Goal: Entertainment & Leisure: Consume media (video, audio)

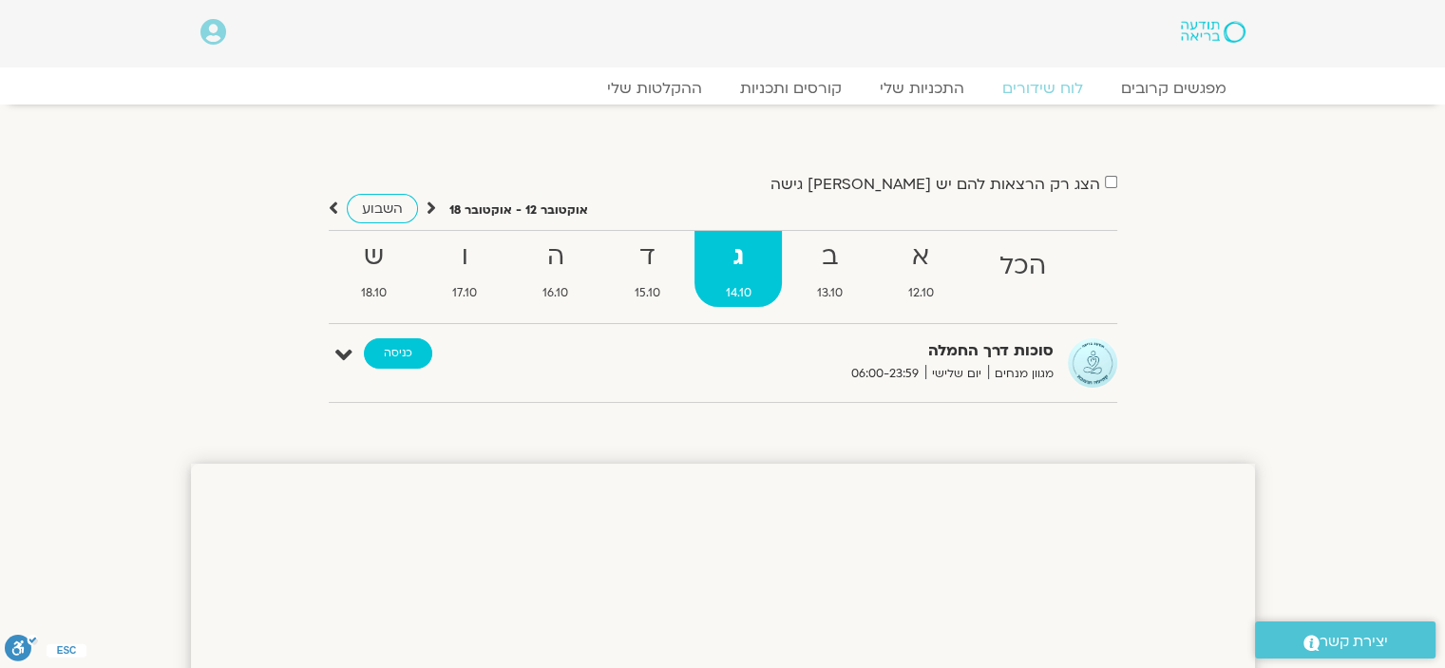
click at [386, 351] on link "כניסה" at bounding box center [398, 353] width 68 height 30
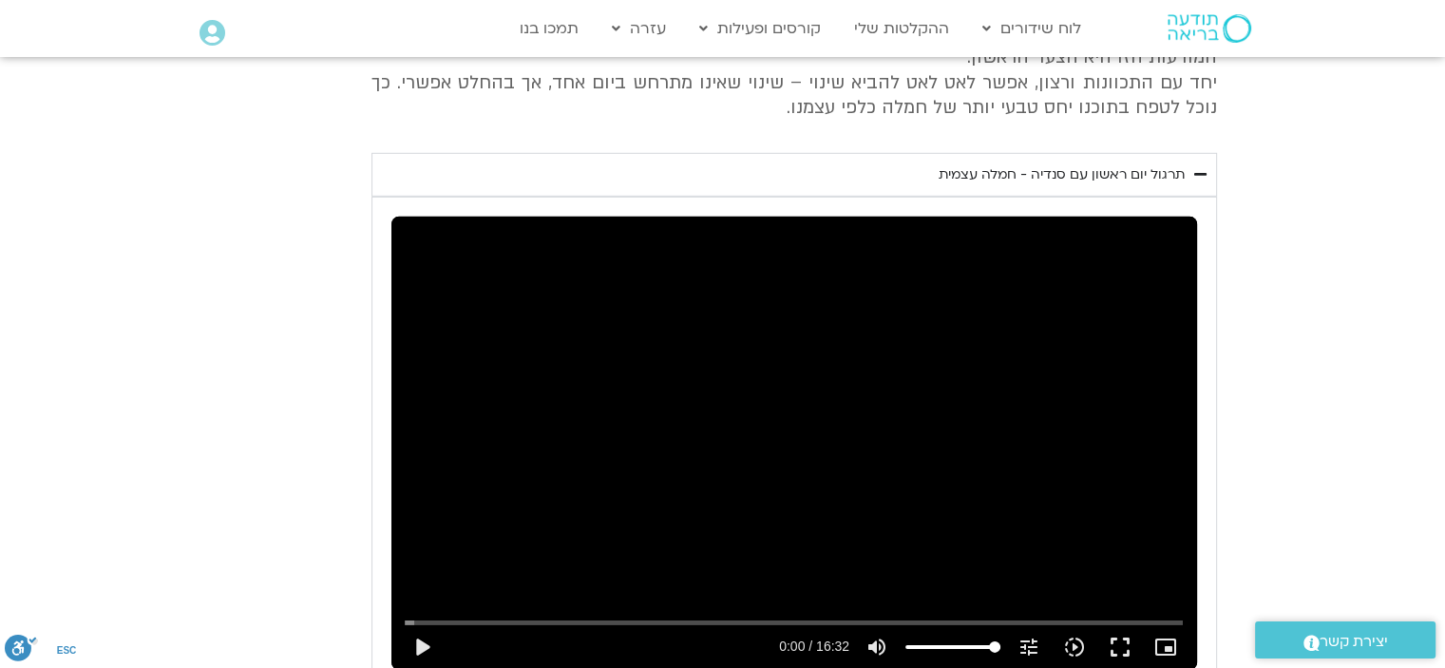
scroll to position [6079, 0]
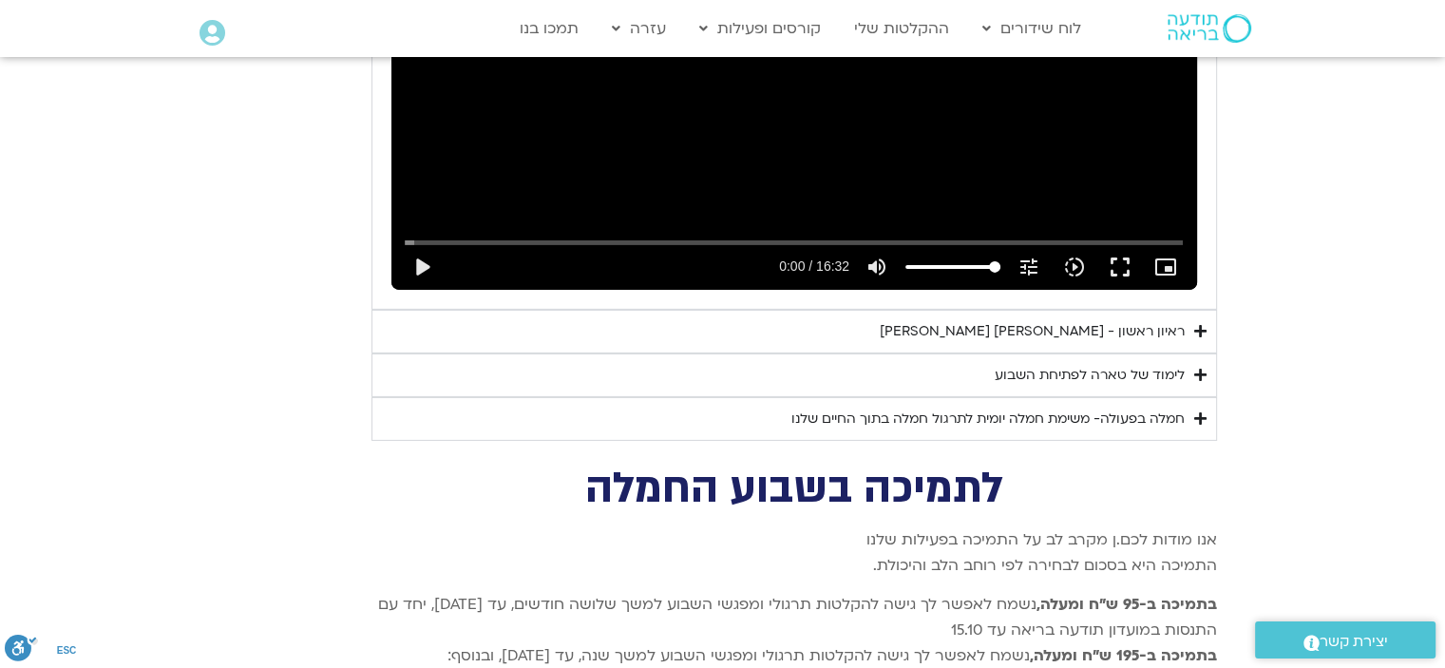
click at [1045, 320] on div "ראיון ראשון - טארה בראך וכריסטין נף" at bounding box center [1032, 331] width 305 height 23
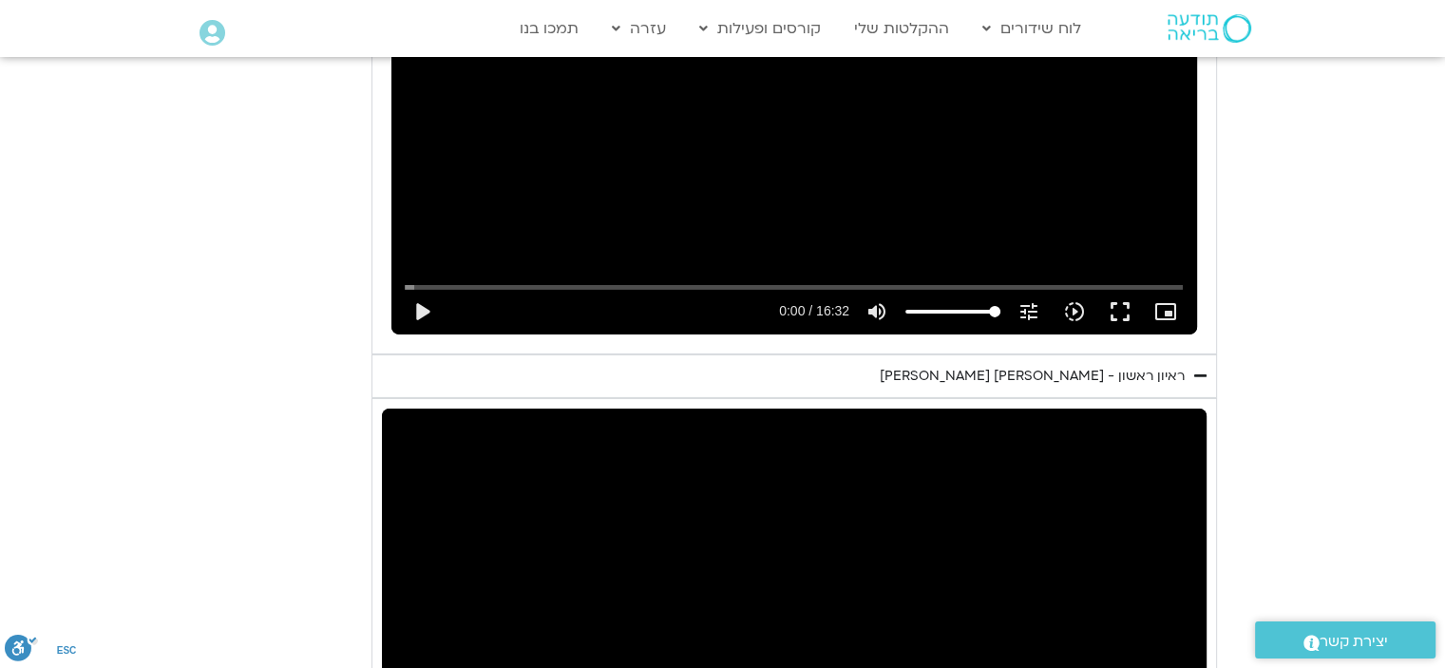
scroll to position [5984, 0]
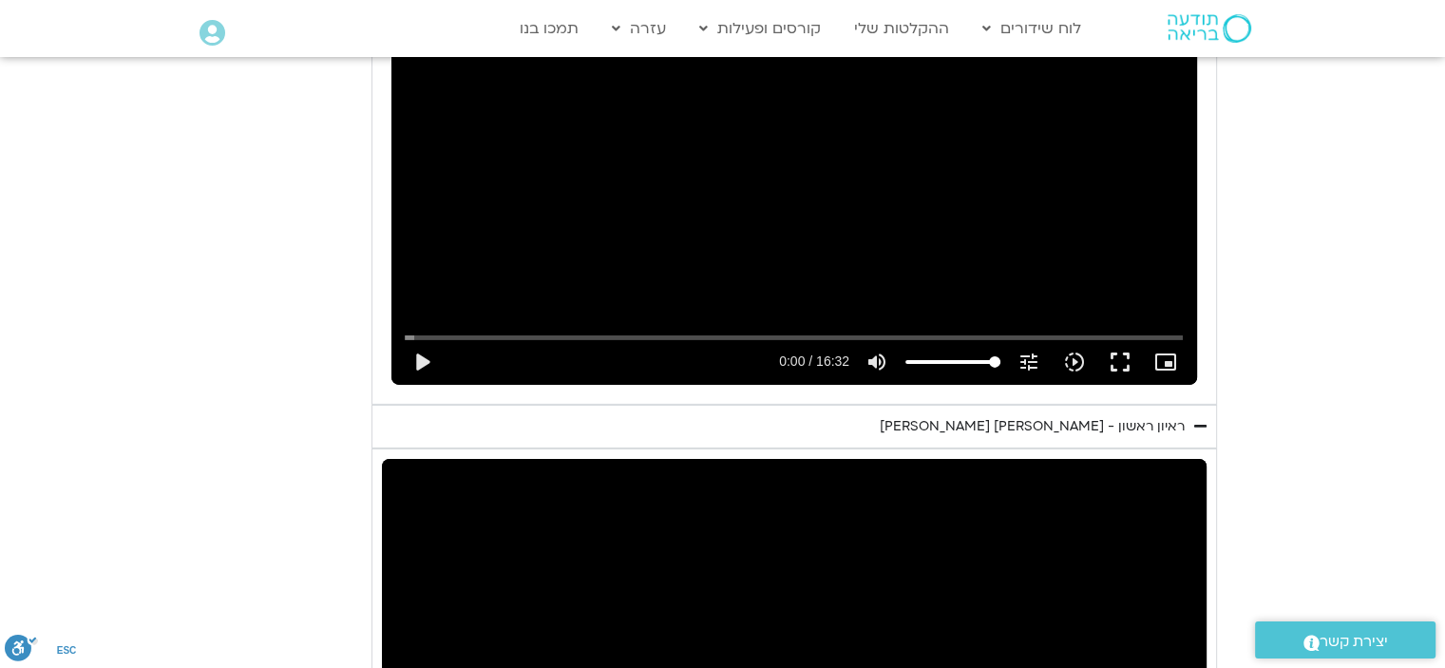
click at [1179, 415] on div "ראיון ראשון - טארה בראך וכריסטין נף" at bounding box center [1032, 426] width 305 height 23
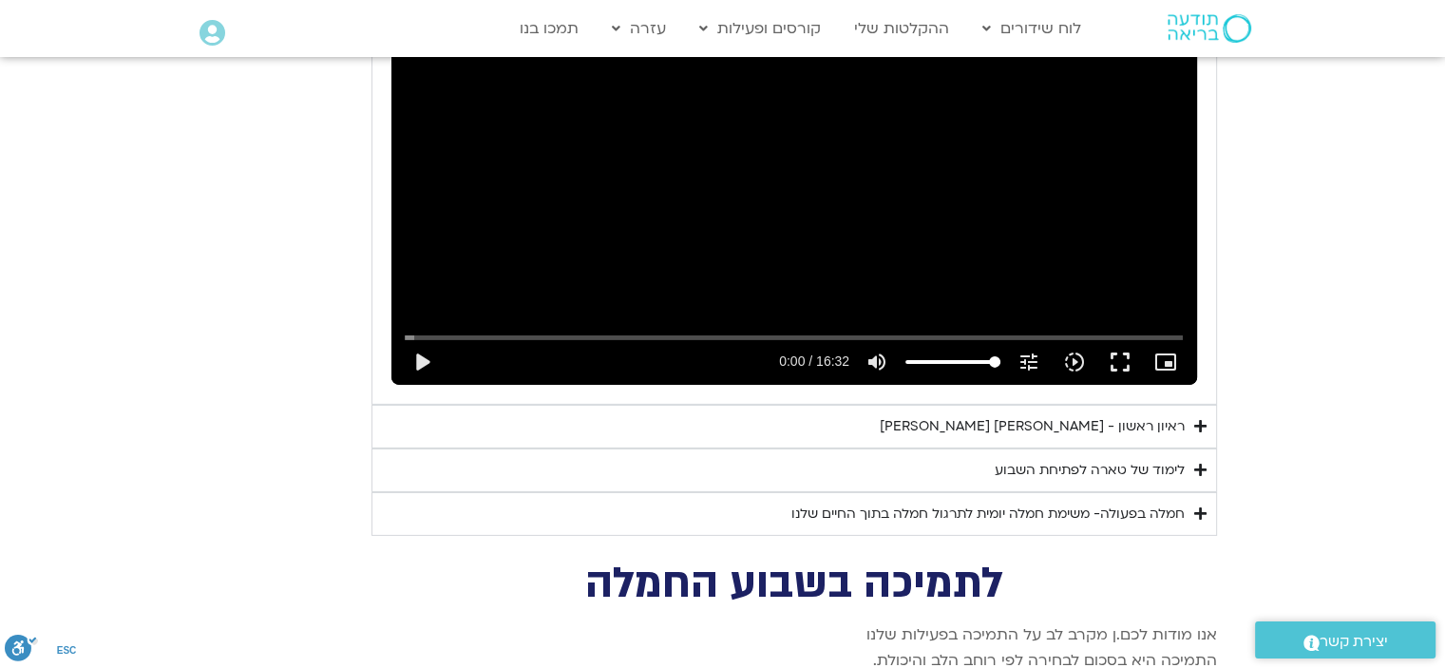
click at [1158, 459] on div "לימוד של טארה לפתיחת השבוע" at bounding box center [1090, 470] width 190 height 23
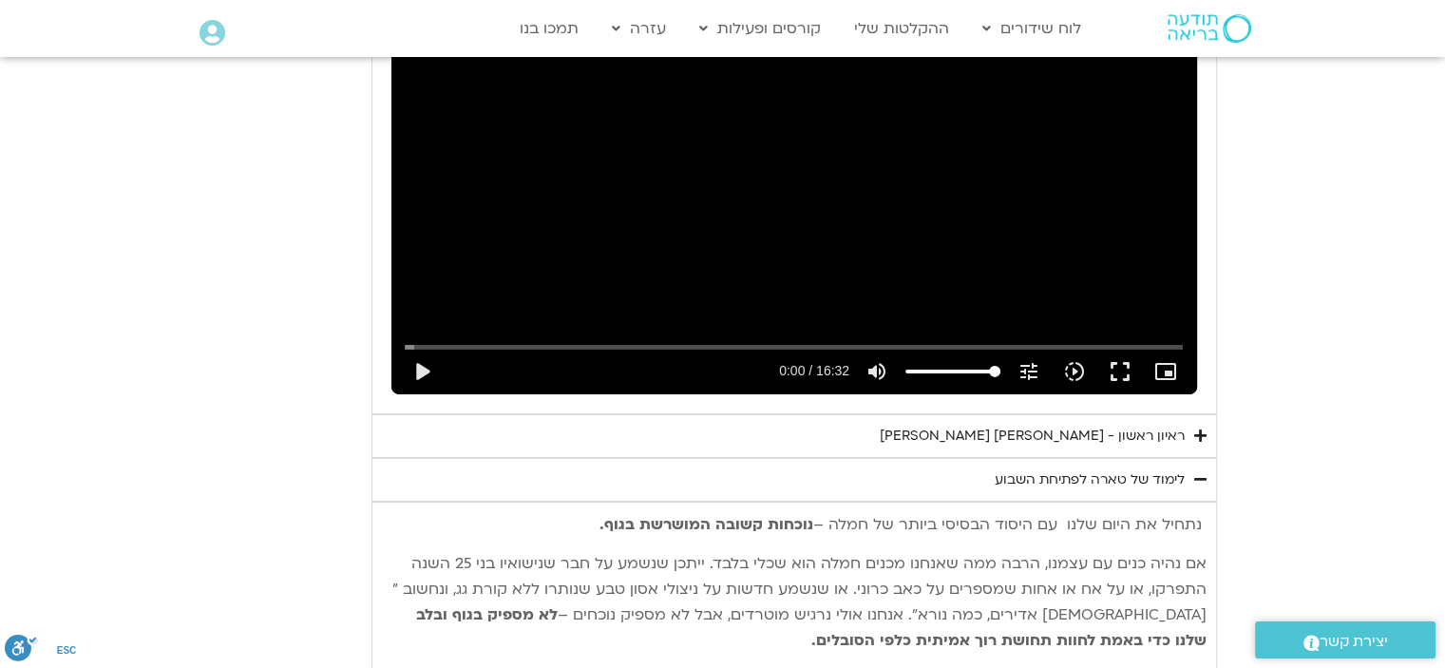
scroll to position [6079, 0]
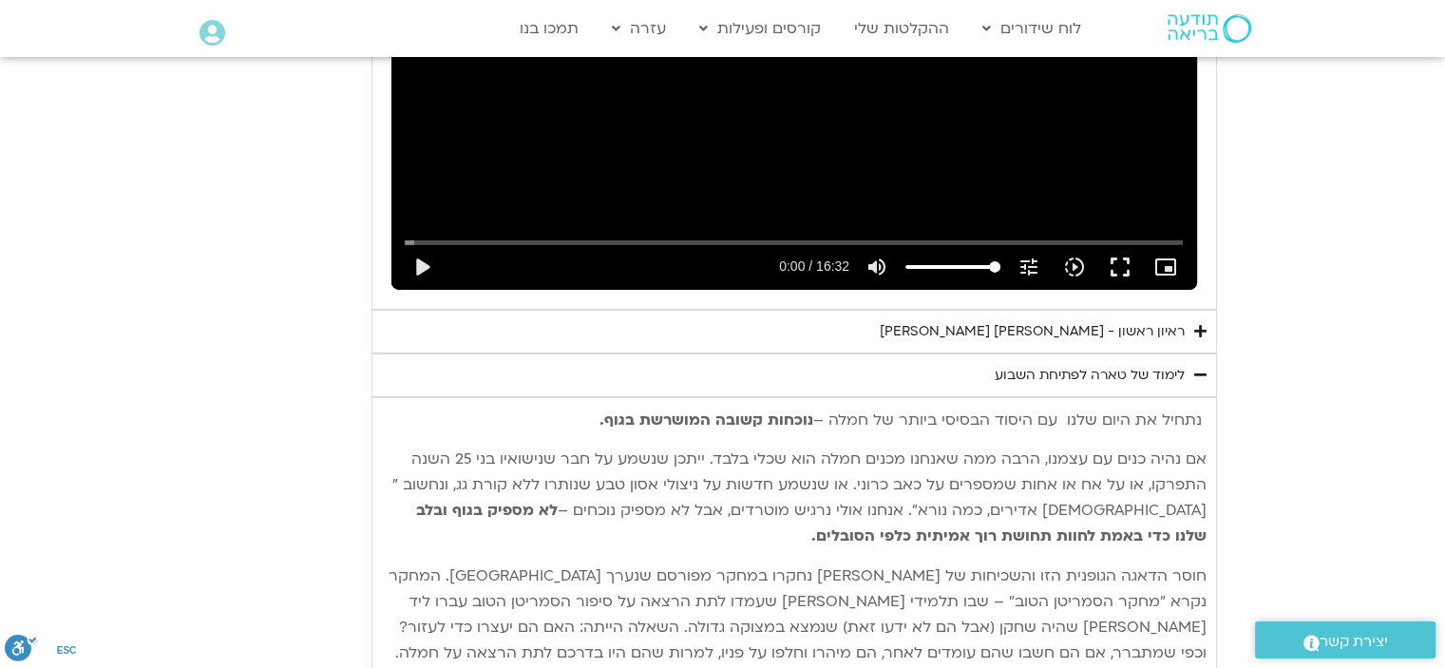
click at [1077, 364] on div "לימוד של טארה לפתיחת השבוע" at bounding box center [1090, 375] width 190 height 23
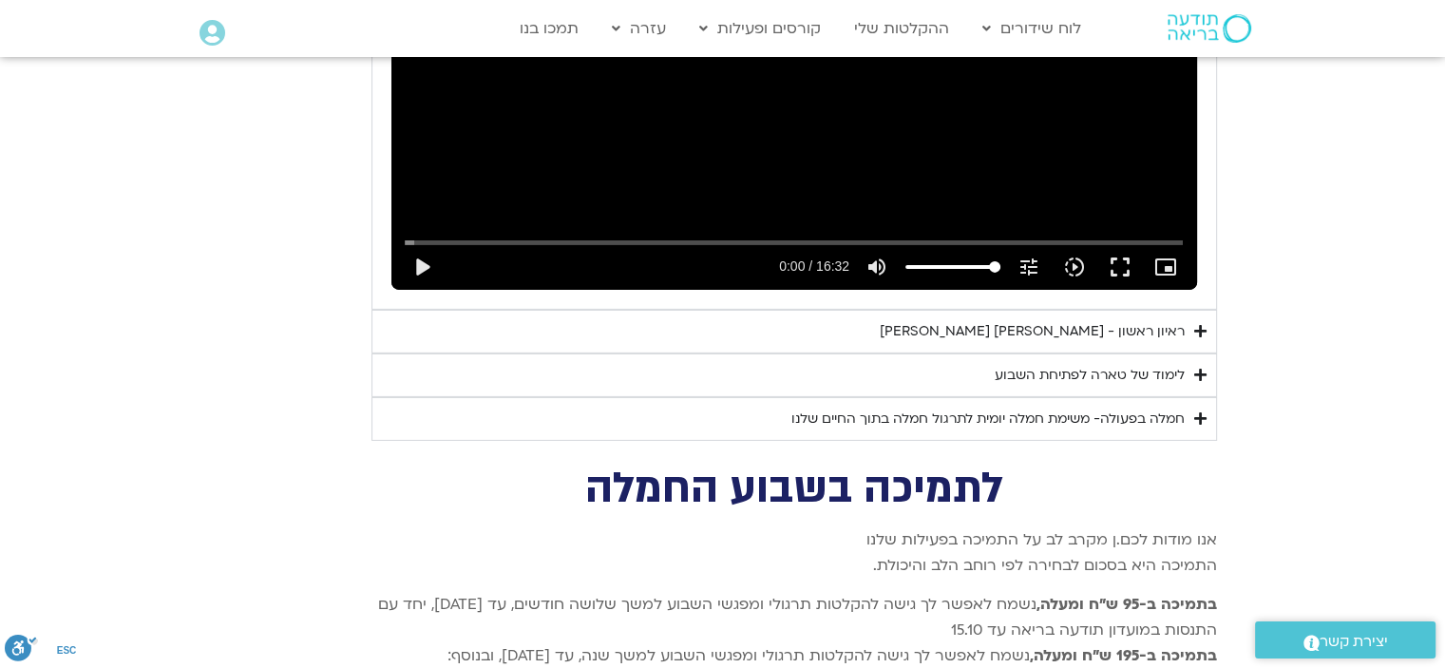
click at [1075, 364] on div "לימוד של טארה לפתיחת השבוע" at bounding box center [1090, 375] width 190 height 23
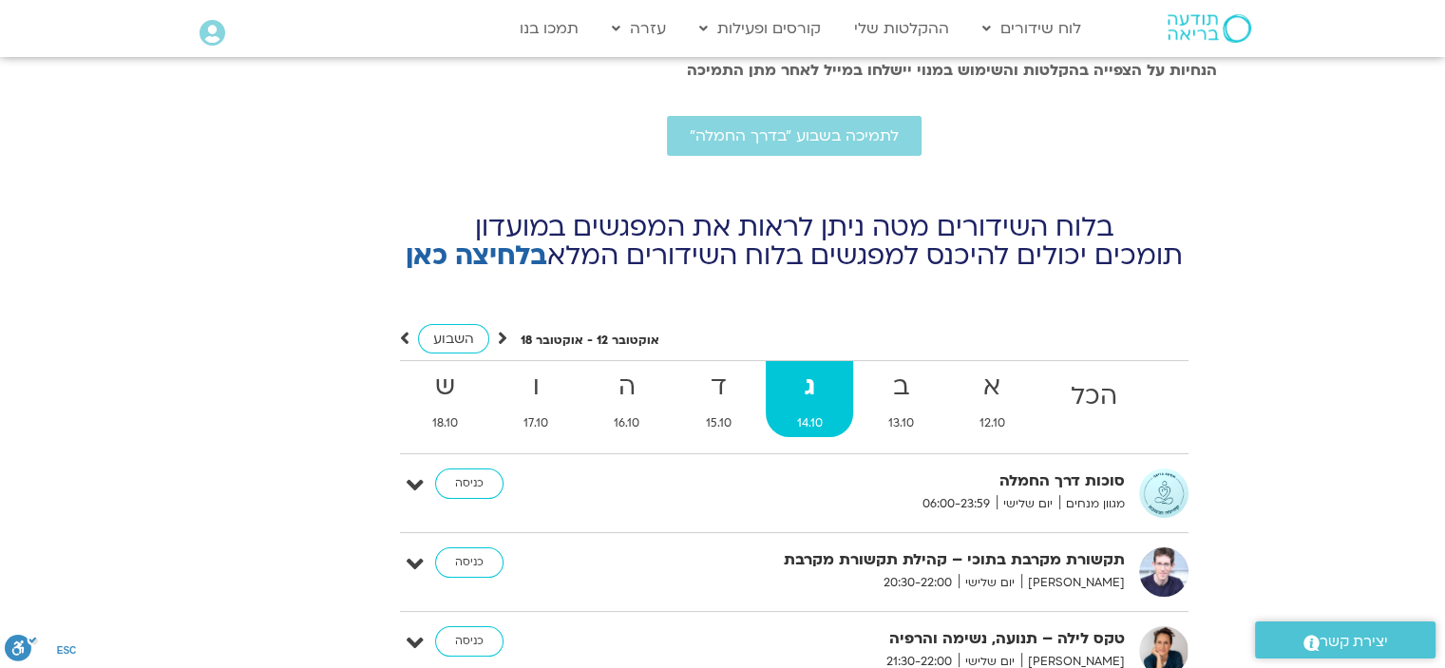
scroll to position [7409, 0]
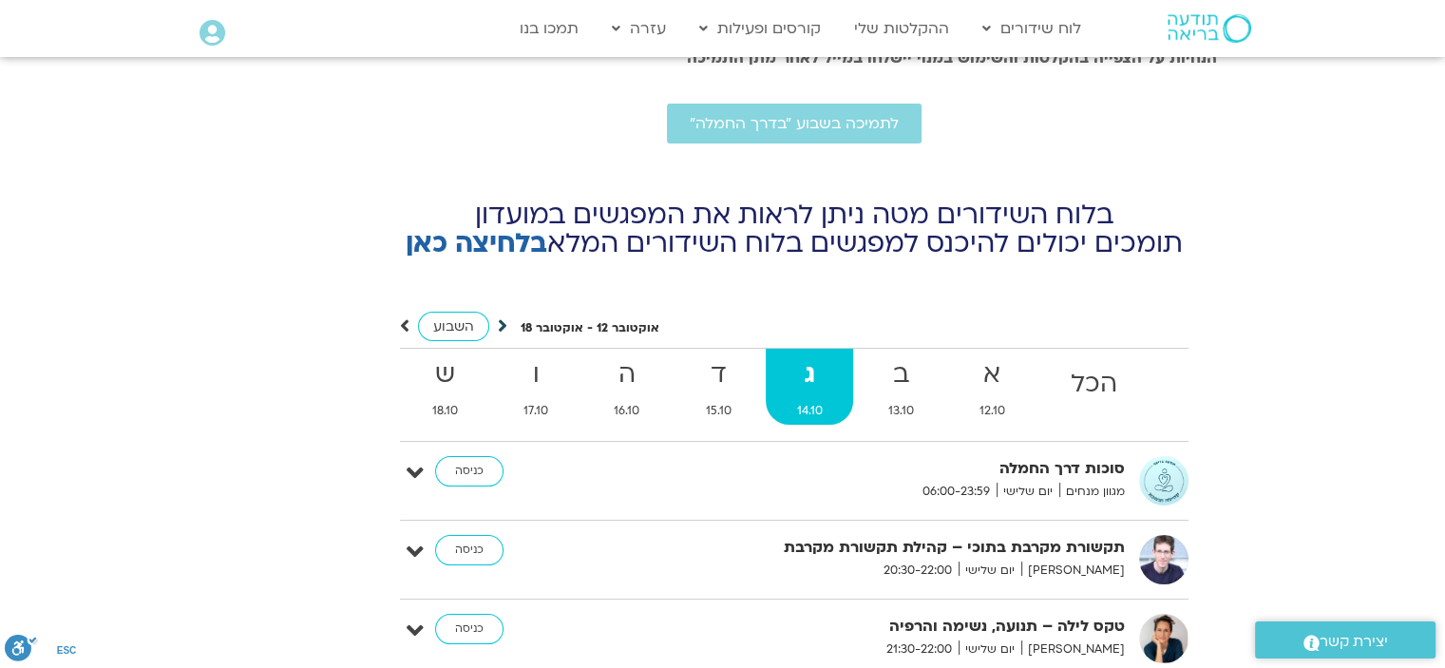
click at [502, 316] on icon at bounding box center [502, 325] width 9 height 19
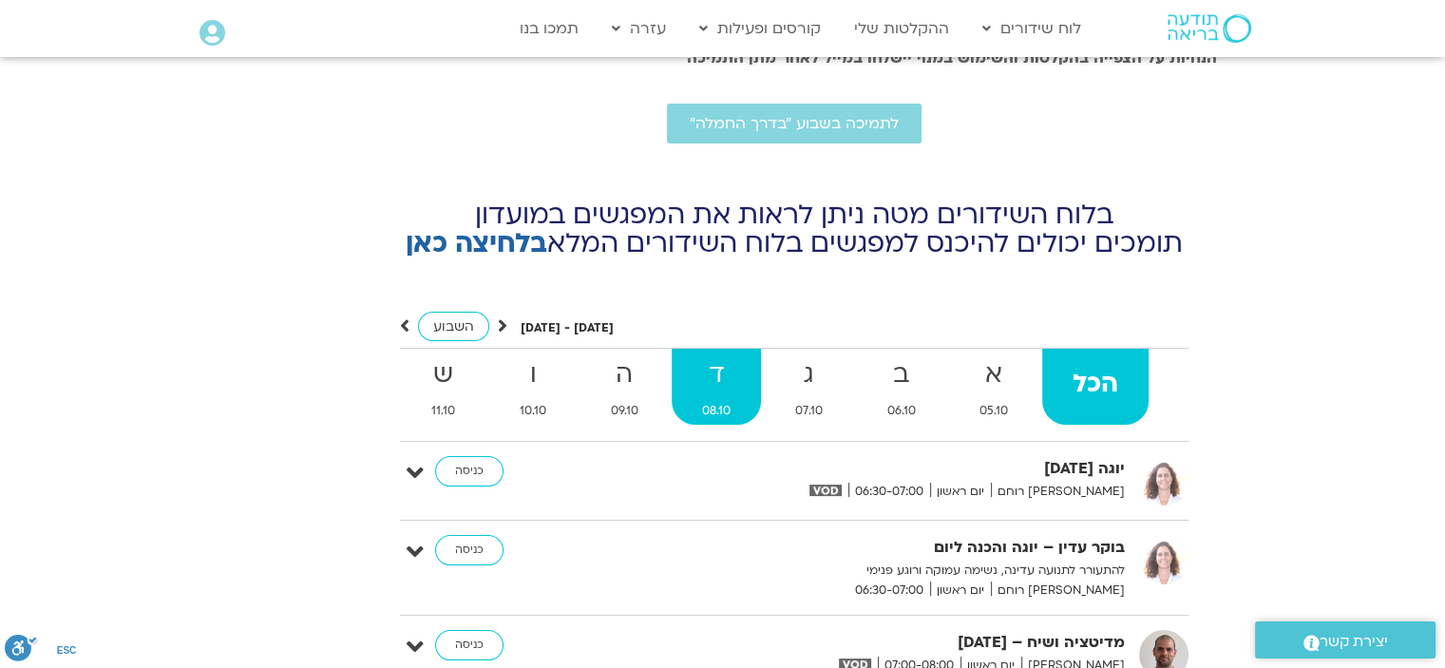
click at [698, 353] on strong "ד" at bounding box center [716, 374] width 89 height 43
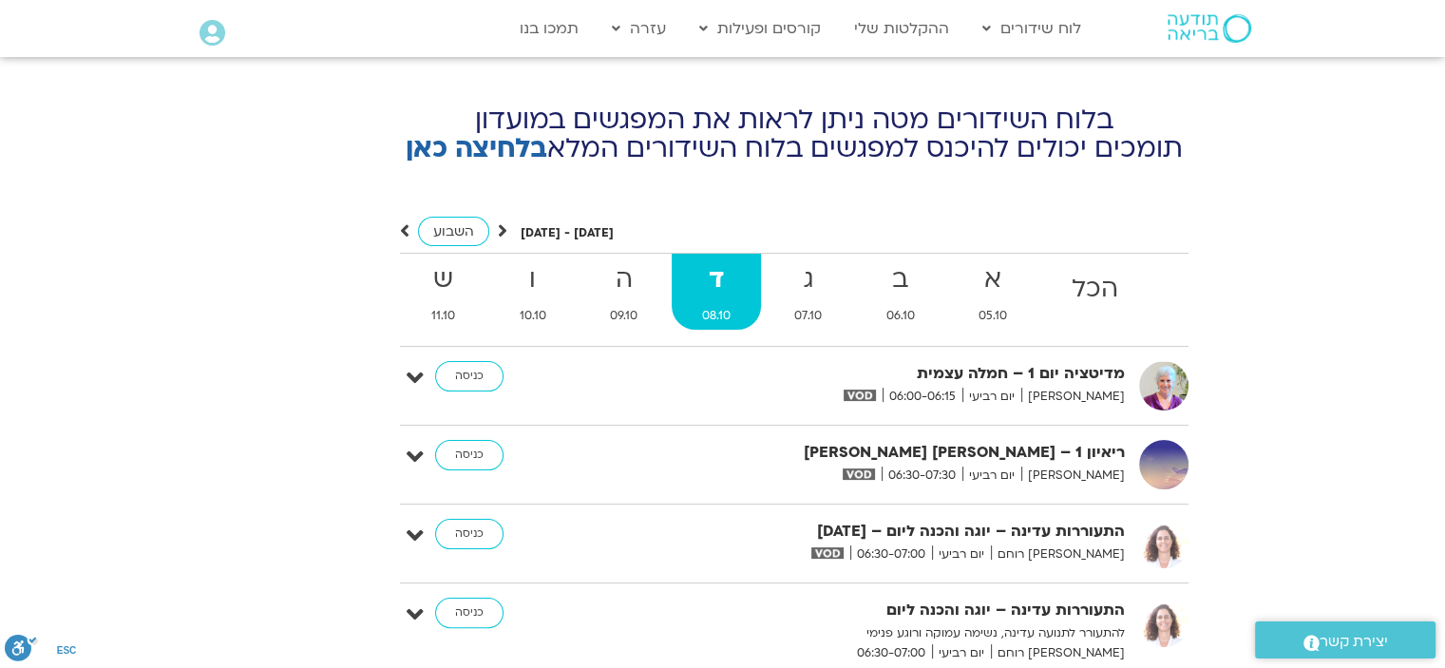
scroll to position [7504, 0]
click at [468, 440] on link "כניסה" at bounding box center [469, 455] width 68 height 30
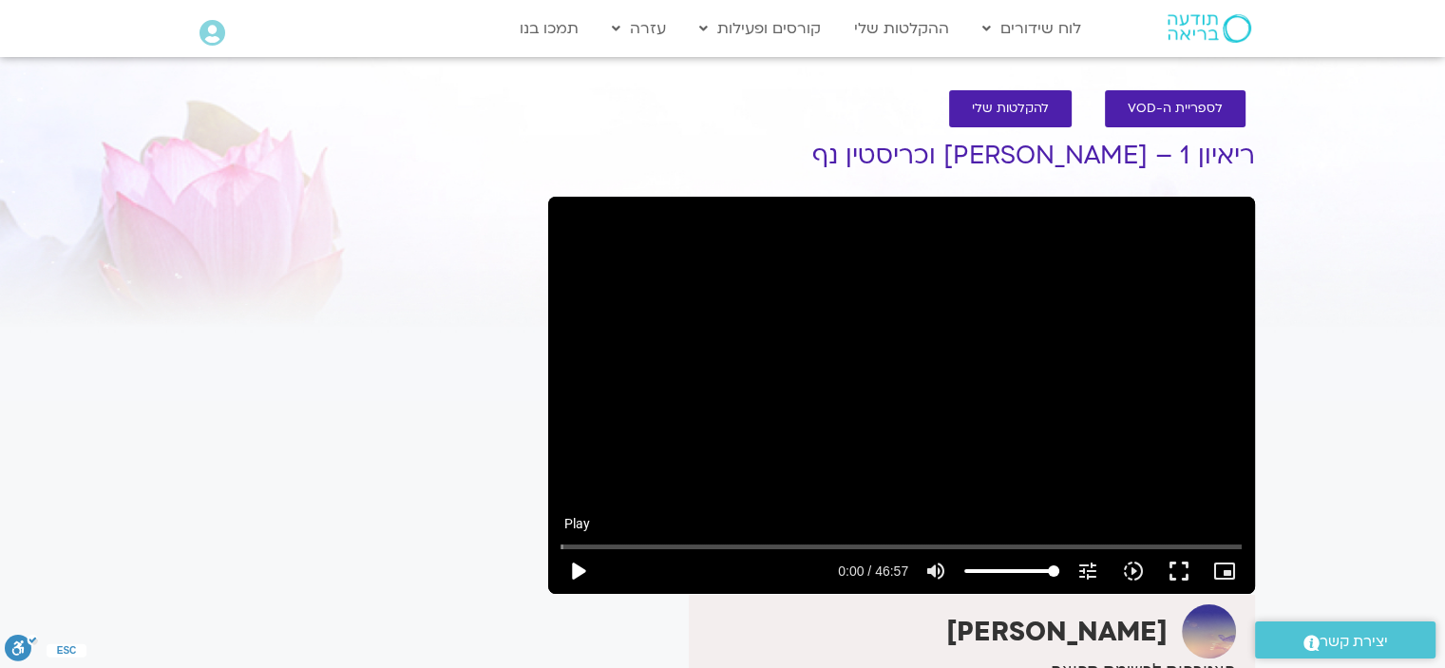
click at [570, 563] on button "play_arrow" at bounding box center [578, 571] width 46 height 46
type input "5.054504"
click at [1223, 574] on icon "picture_in_picture_alt" at bounding box center [1224, 570] width 23 height 23
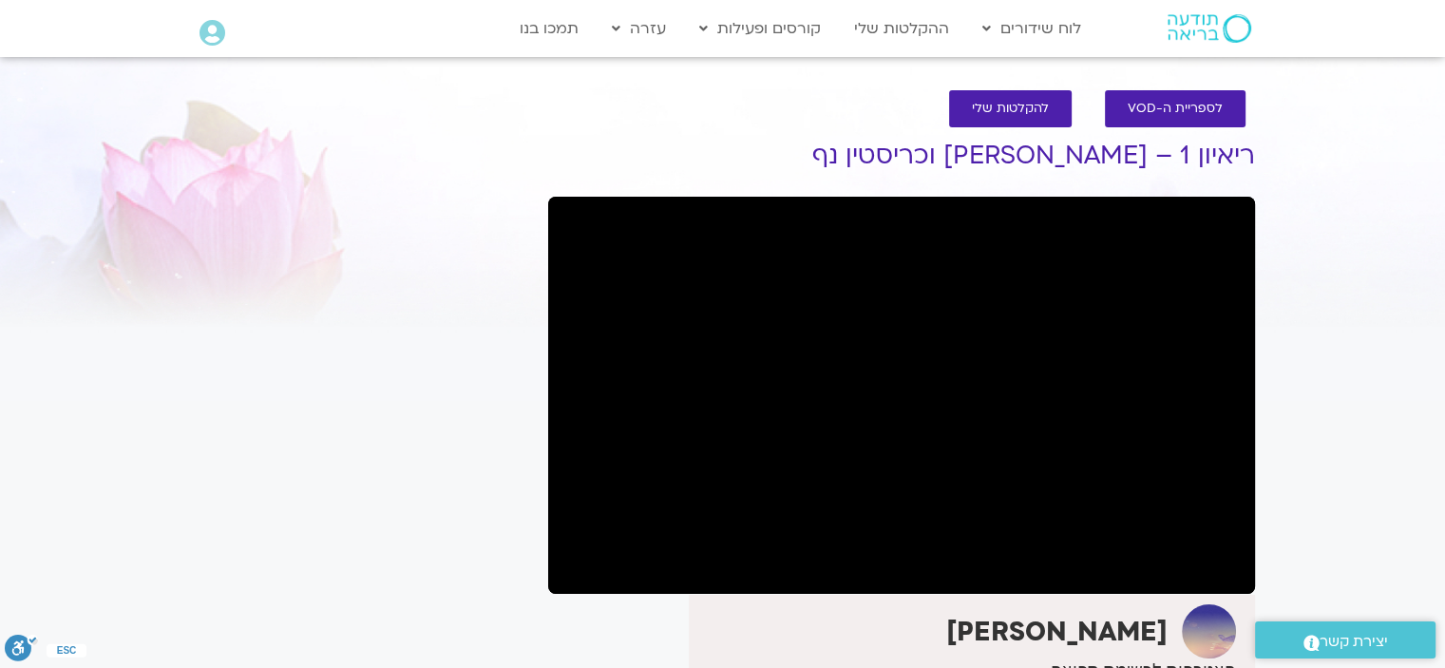
click at [582, 573] on button "pause" at bounding box center [578, 571] width 46 height 46
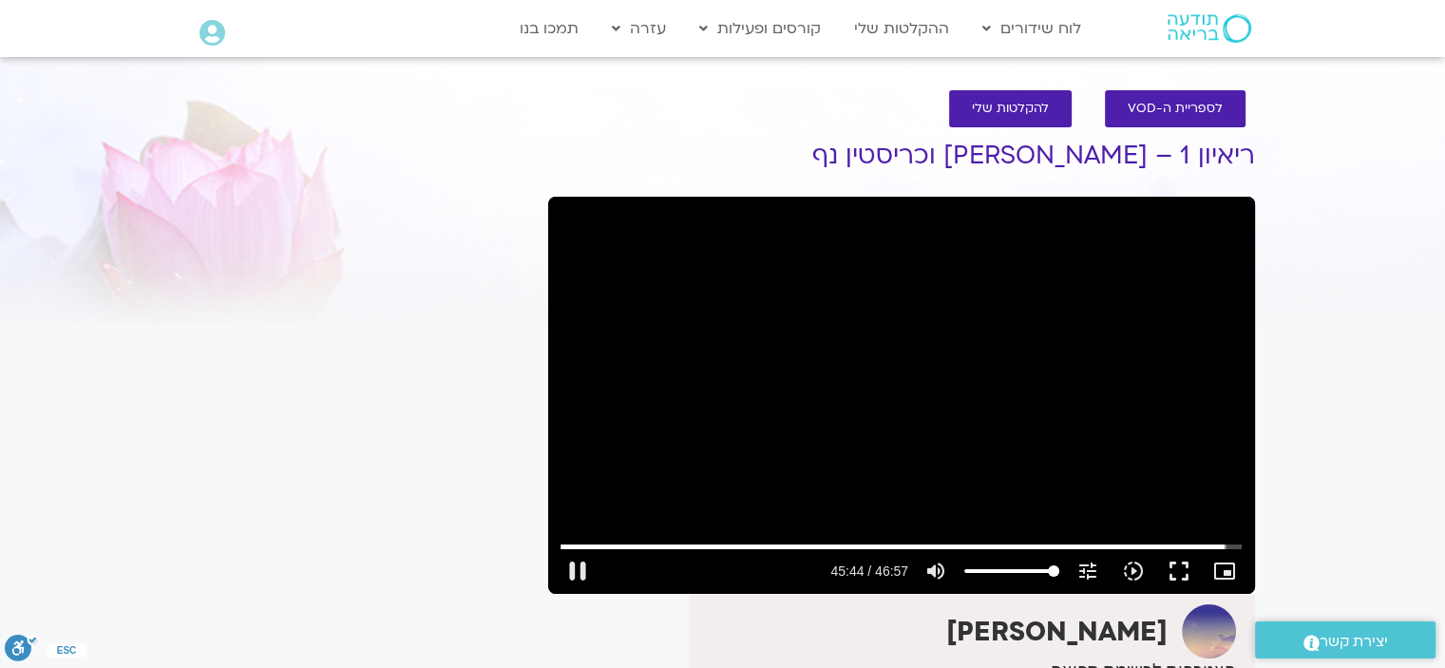
type input "2744.692966"
